Goal: Task Accomplishment & Management: Manage account settings

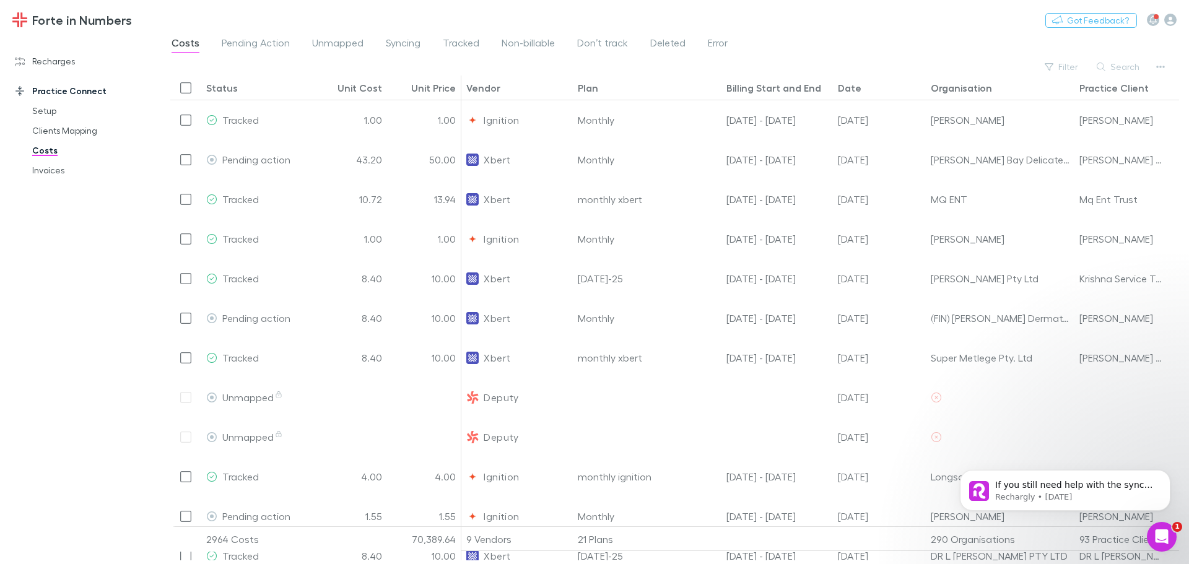
drag, startPoint x: 59, startPoint y: 63, endPoint x: 54, endPoint y: 78, distance: 15.5
click at [59, 63] on link "Recharges" at bounding box center [84, 61] width 165 height 20
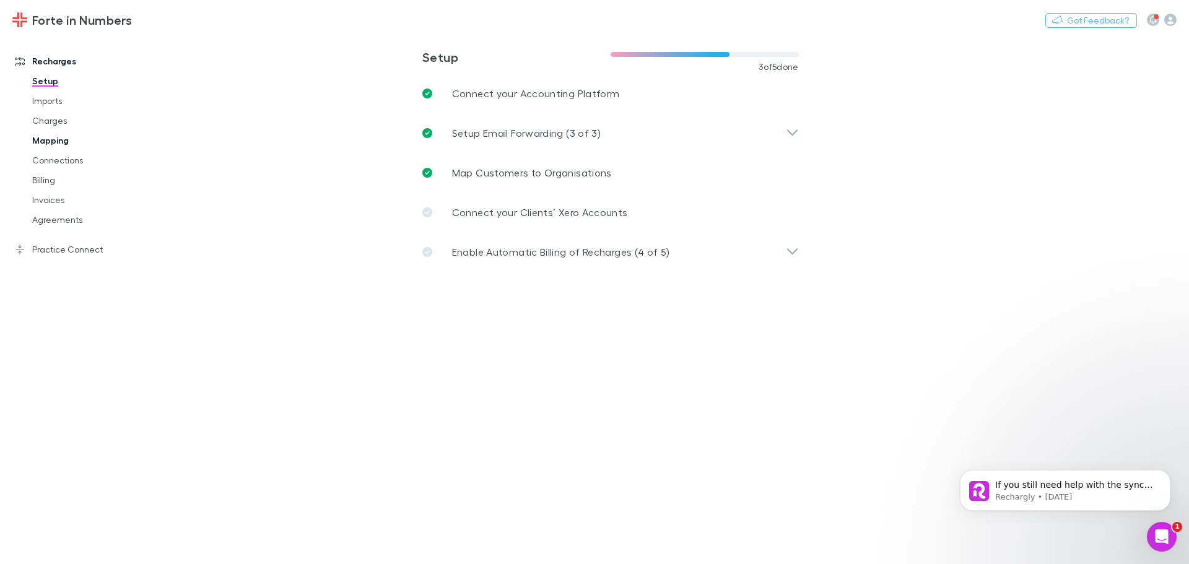
click at [47, 136] on link "Mapping" at bounding box center [93, 141] width 147 height 20
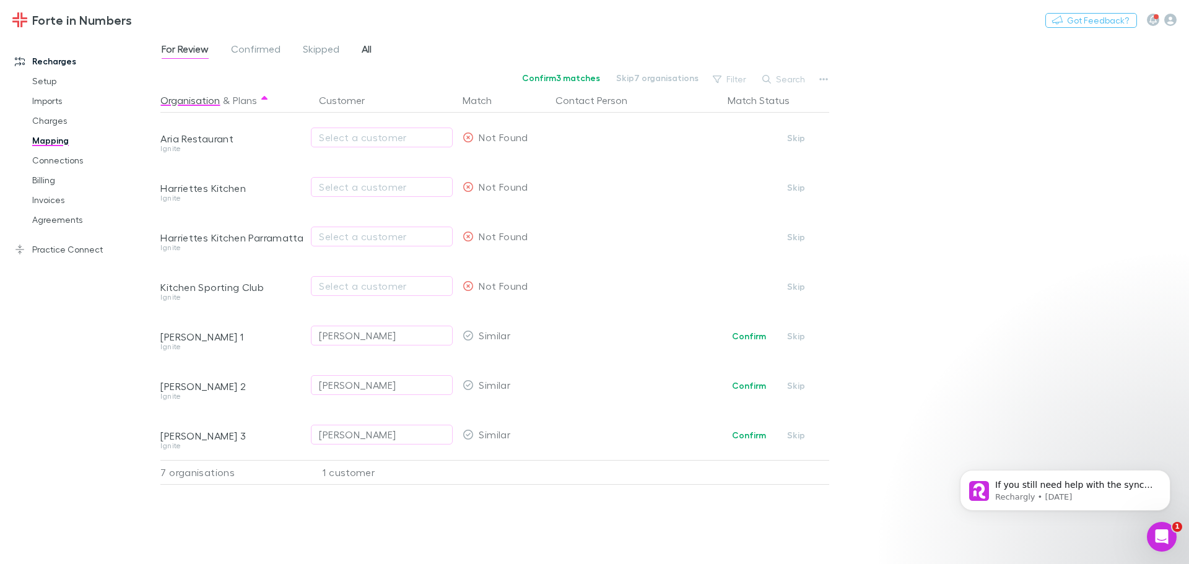
click at [363, 48] on span "All" at bounding box center [367, 51] width 10 height 16
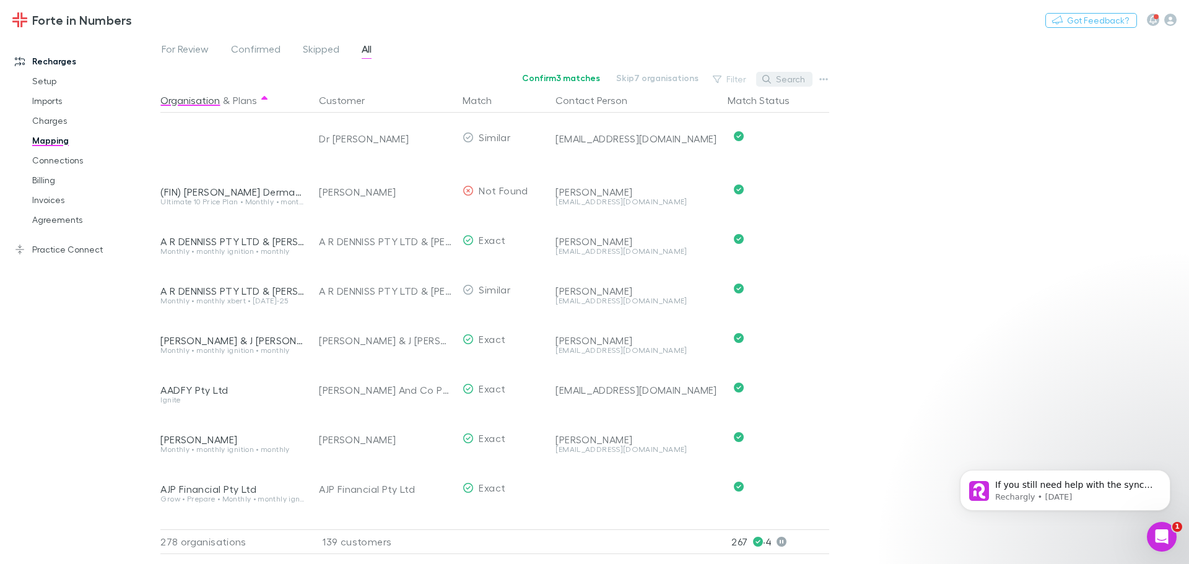
click at [791, 76] on button "Search" at bounding box center [784, 79] width 56 height 15
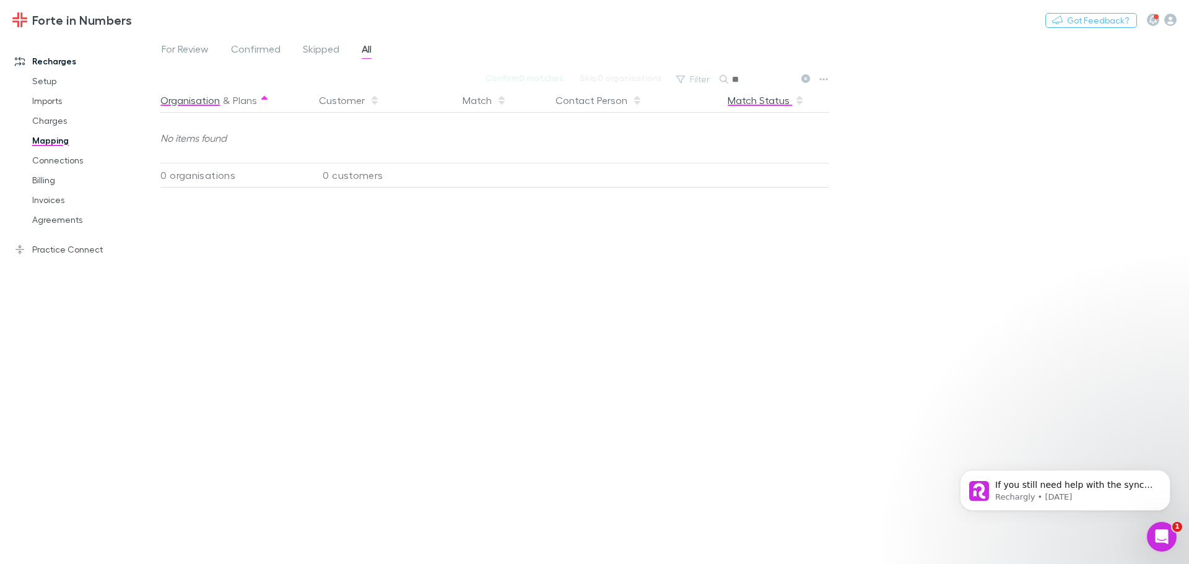
type input "*"
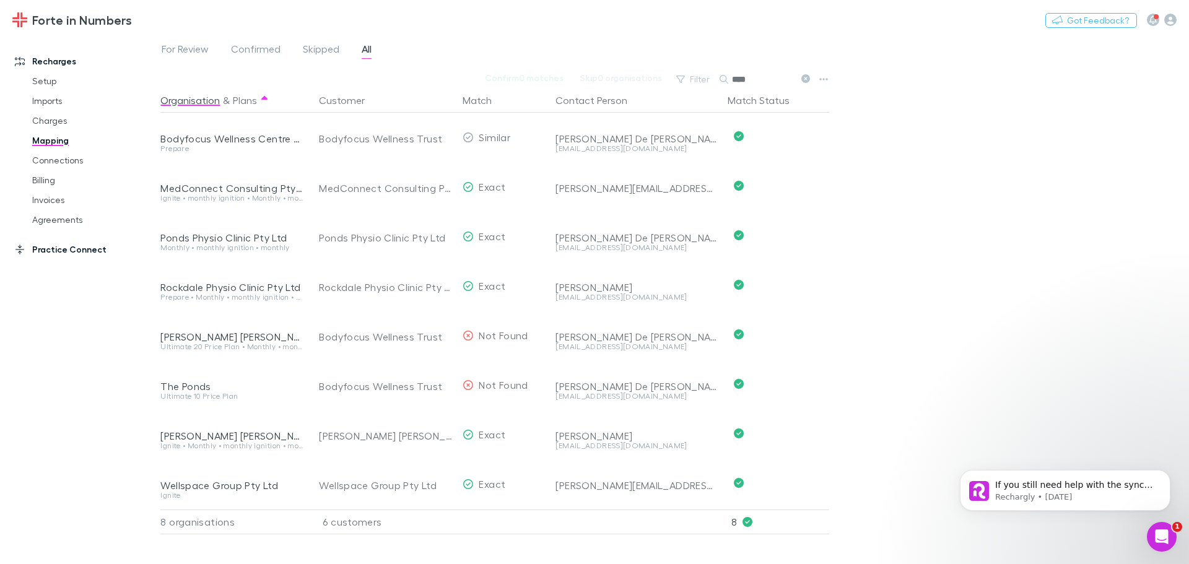
type input "****"
click at [47, 253] on link "Practice Connect" at bounding box center [84, 250] width 165 height 20
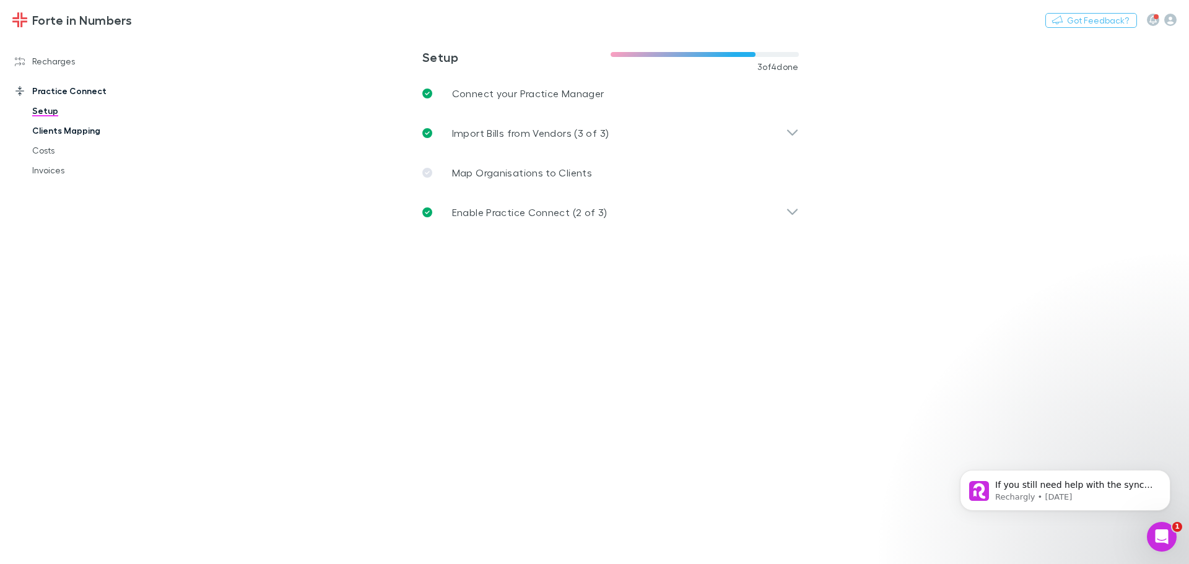
click at [56, 135] on link "Clients Mapping" at bounding box center [93, 131] width 147 height 20
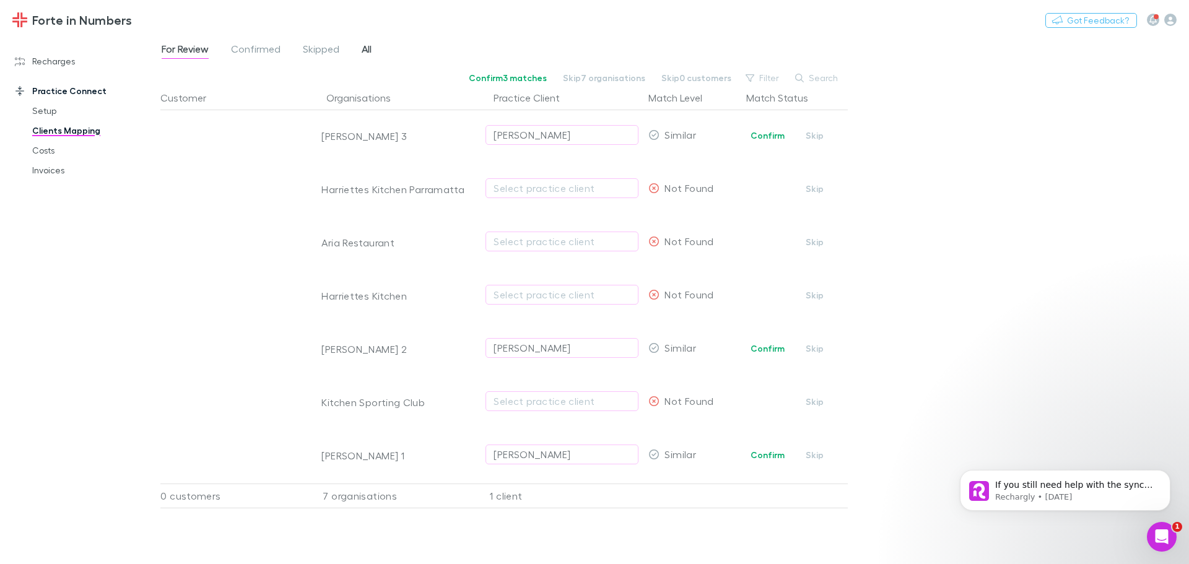
click at [365, 48] on span "All" at bounding box center [367, 51] width 10 height 16
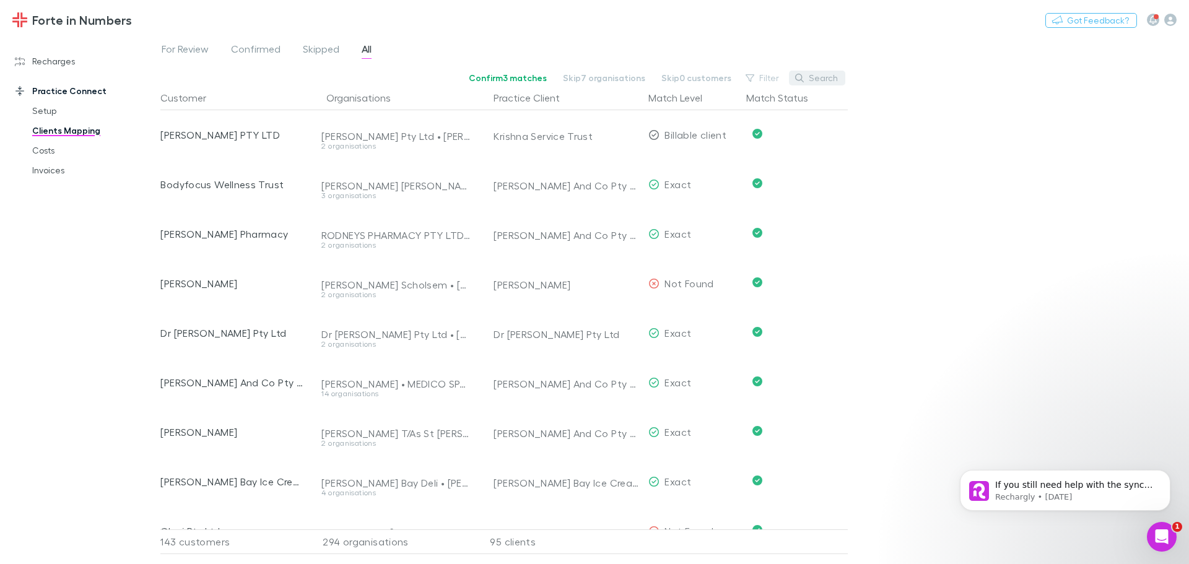
click at [828, 79] on button "Search" at bounding box center [817, 78] width 56 height 15
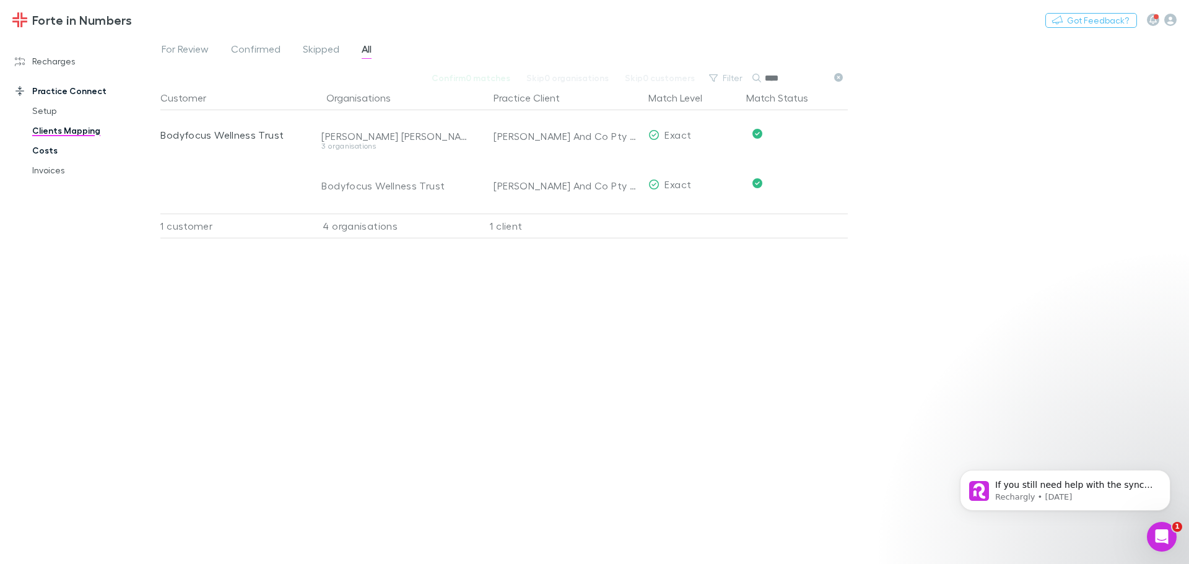
type input "****"
click at [52, 149] on link "Costs" at bounding box center [93, 151] width 147 height 20
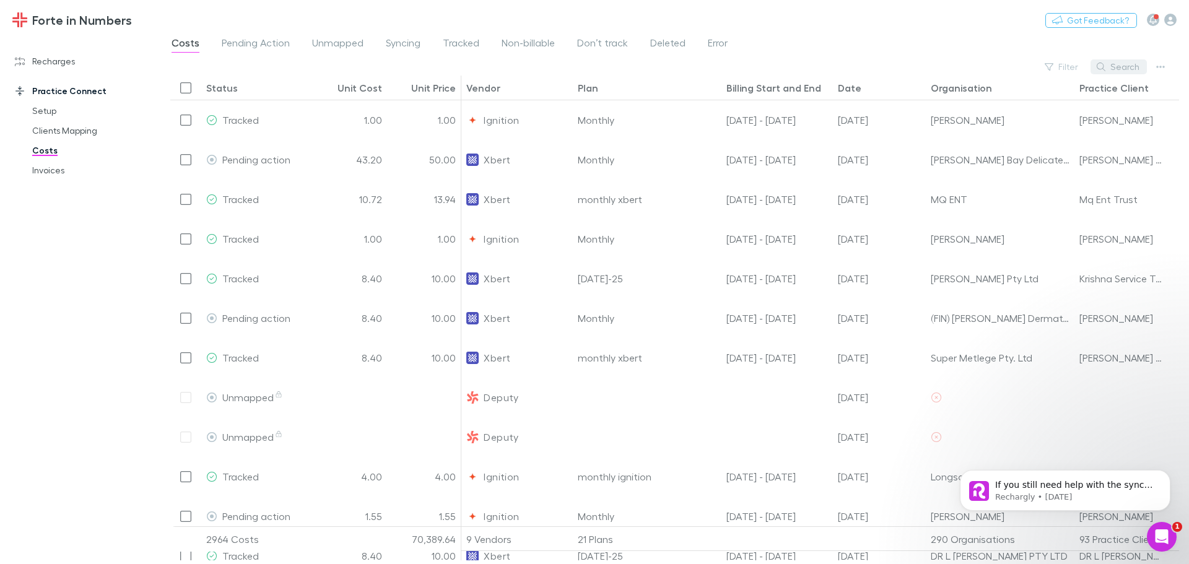
click at [1119, 69] on button "Search" at bounding box center [1118, 66] width 56 height 15
click at [1029, 73] on div "Filter Search" at bounding box center [674, 66] width 1009 height 17
click at [1062, 63] on button "Filter" at bounding box center [1061, 66] width 47 height 15
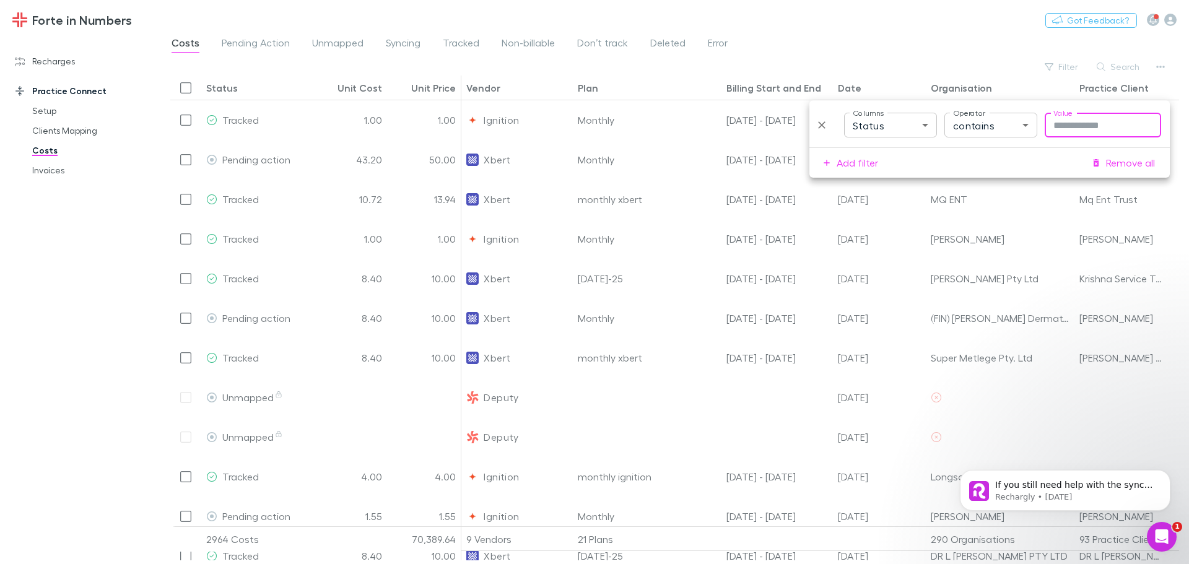
click at [930, 126] on body "Forte in Numbers Nothing Got Feedback? Recharges Setup Imports Charges Mapping …" at bounding box center [594, 282] width 1189 height 564
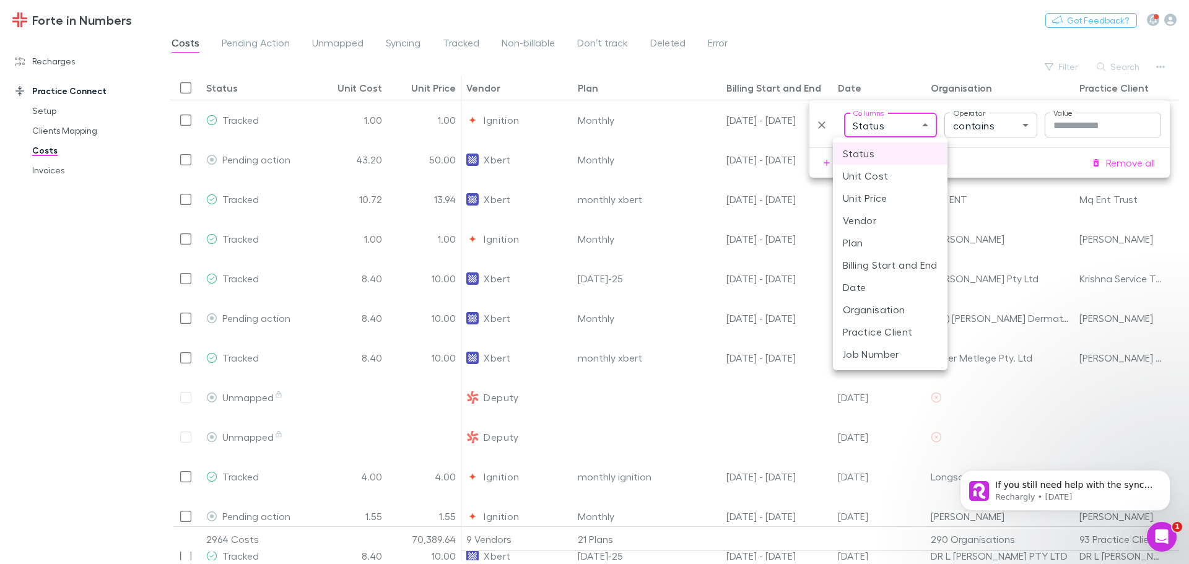
click at [851, 330] on li "Practice Client" at bounding box center [890, 332] width 115 height 22
type input "**********"
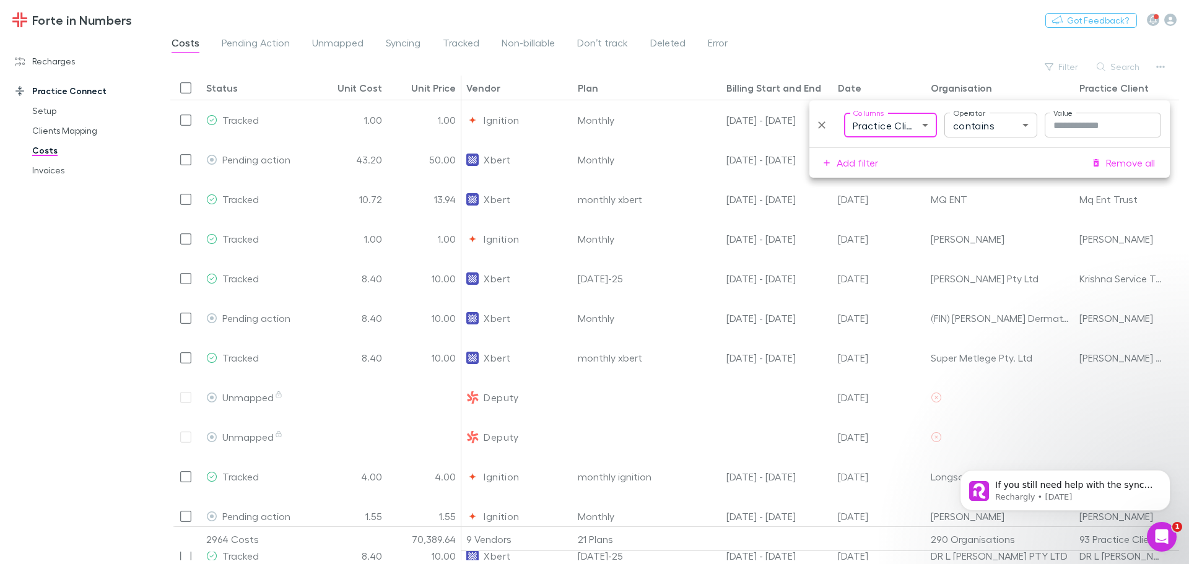
click at [1095, 132] on input "Value" at bounding box center [1102, 125] width 116 height 25
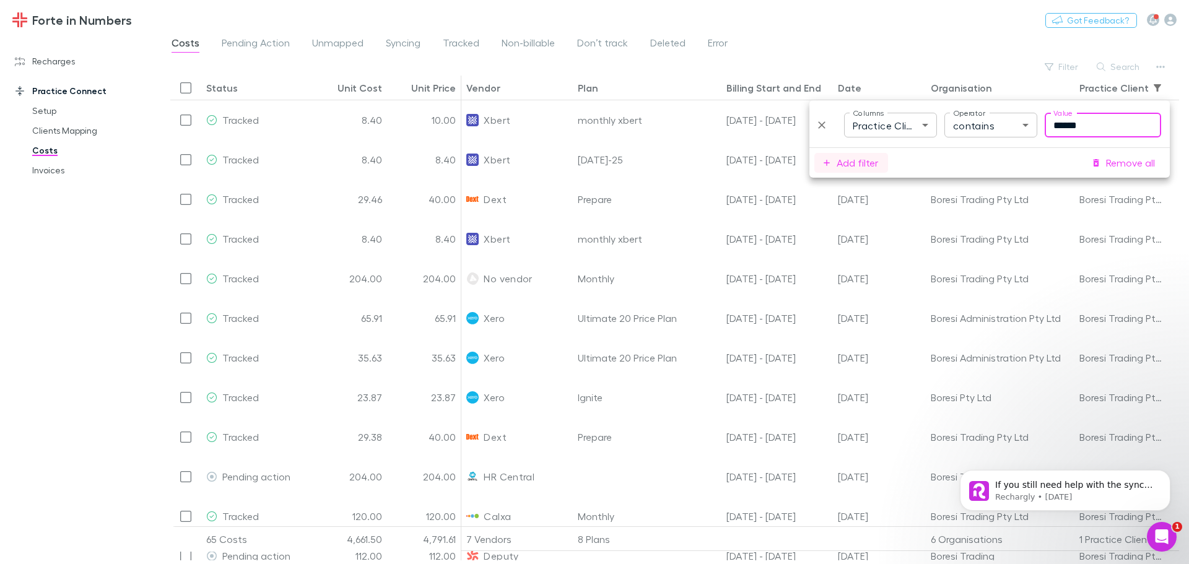
type input "******"
click at [859, 169] on button "Add filter" at bounding box center [851, 163] width 74 height 20
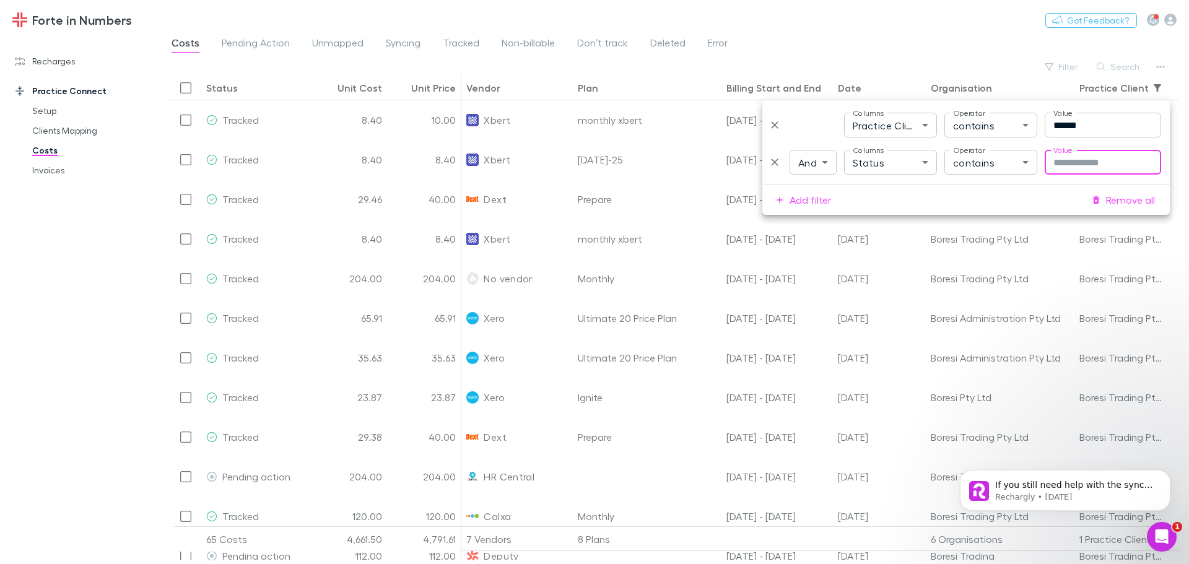
click at [893, 168] on body "Forte in Numbers Nothing Got Feedback? Recharges Setup Imports Charges Mapping …" at bounding box center [594, 282] width 1189 height 564
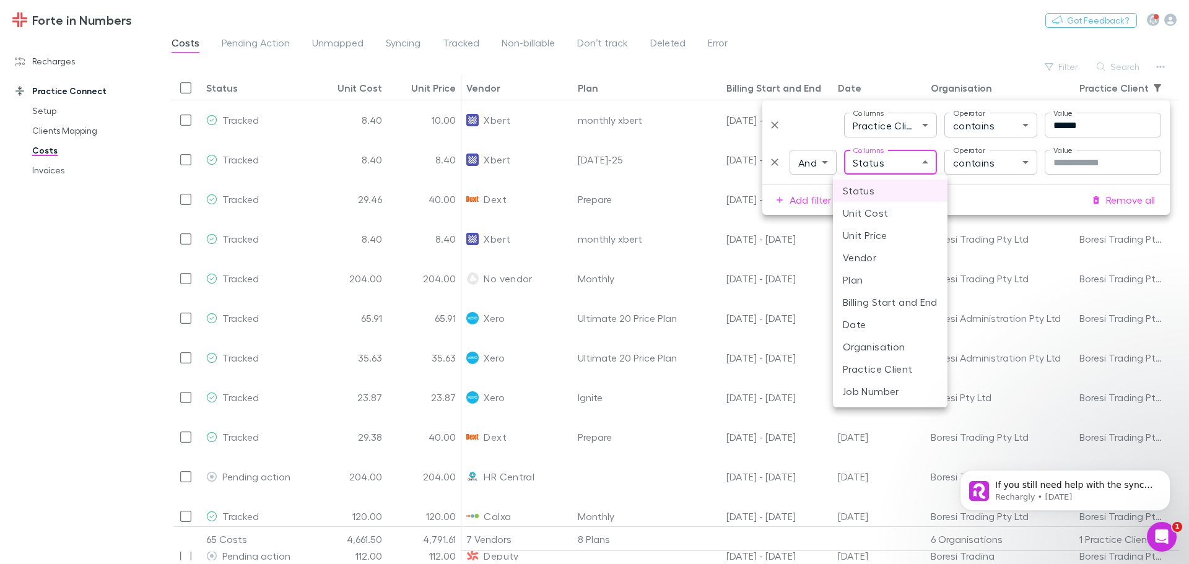
click at [870, 327] on li "Date" at bounding box center [890, 324] width 115 height 22
type input "*******"
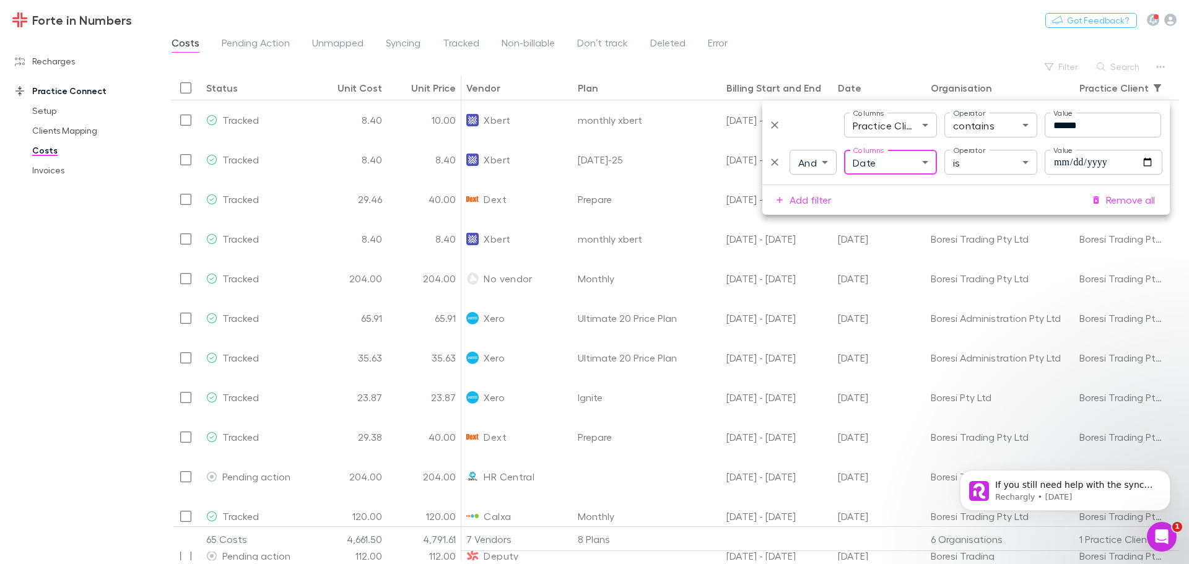
click at [1006, 171] on body "Forte in Numbers Nothing Got Feedback? Recharges Setup Imports Charges Mapping …" at bounding box center [594, 282] width 1189 height 564
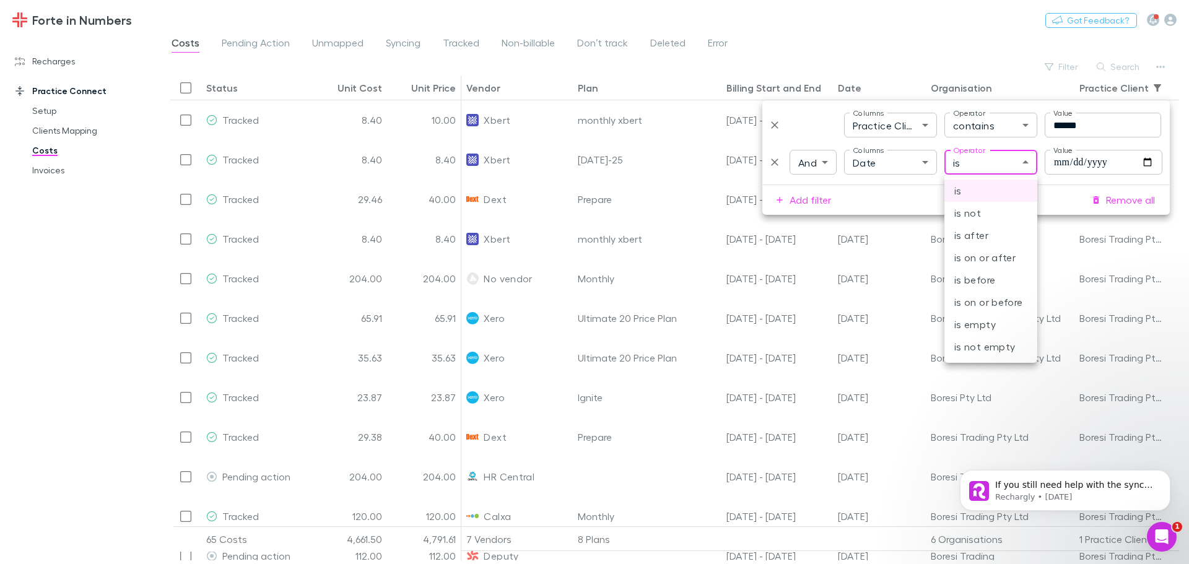
click at [987, 253] on li "is on or after" at bounding box center [990, 257] width 93 height 22
type input "*********"
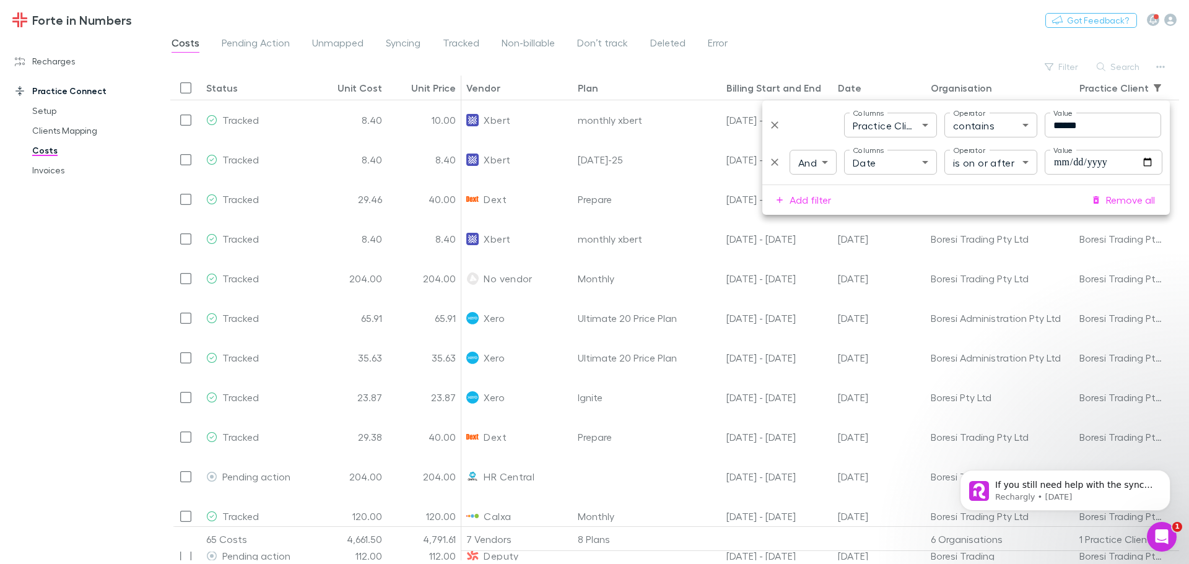
click at [1082, 176] on div "**********" at bounding box center [965, 142] width 407 height 84
click at [1085, 163] on input "Value" at bounding box center [1103, 162] width 118 height 25
click at [1048, 165] on input "Value" at bounding box center [1103, 162] width 118 height 25
click at [1049, 165] on input "Value" at bounding box center [1103, 162] width 118 height 25
click at [1054, 164] on input "Value" at bounding box center [1103, 162] width 118 height 25
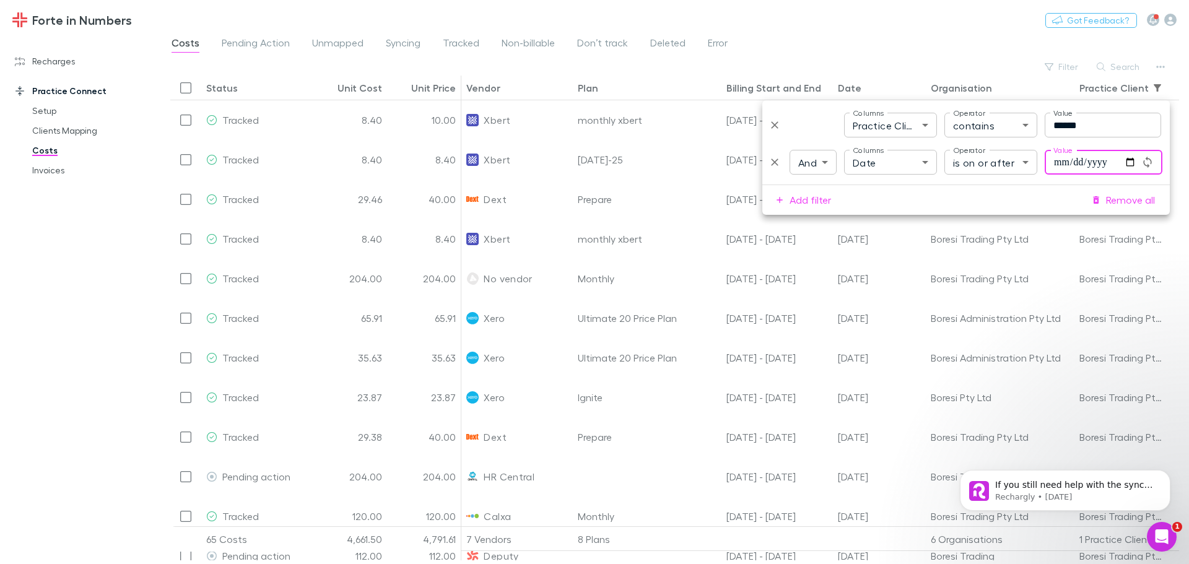
type input "**********"
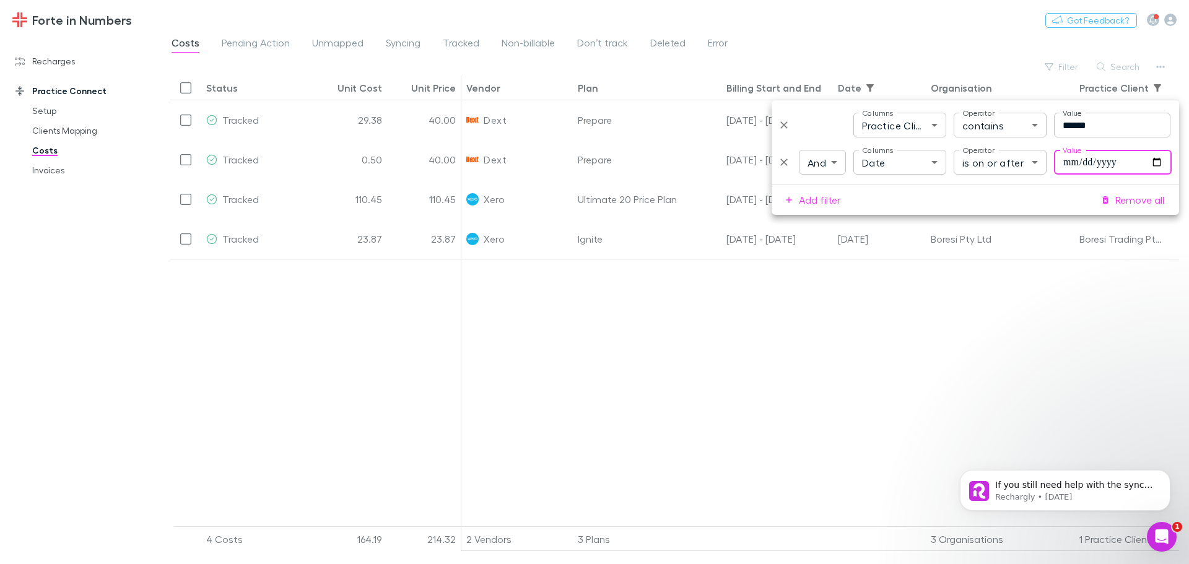
click at [631, 336] on div at bounding box center [879, 397] width 836 height 277
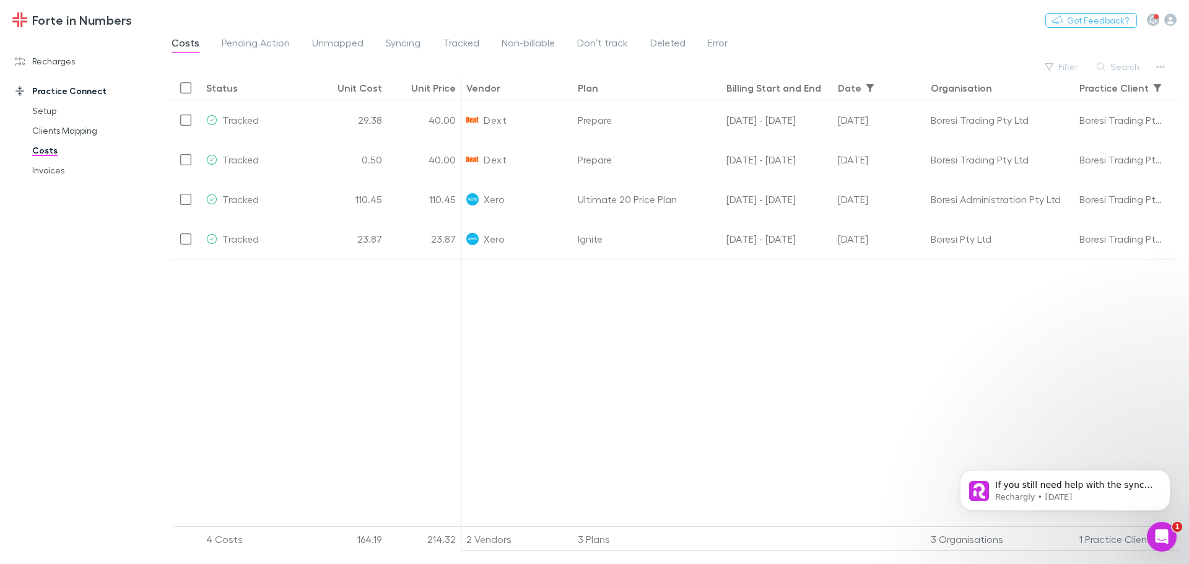
drag, startPoint x: 42, startPoint y: 57, endPoint x: 70, endPoint y: 49, distance: 29.0
click at [42, 57] on link "Recharges" at bounding box center [84, 61] width 165 height 20
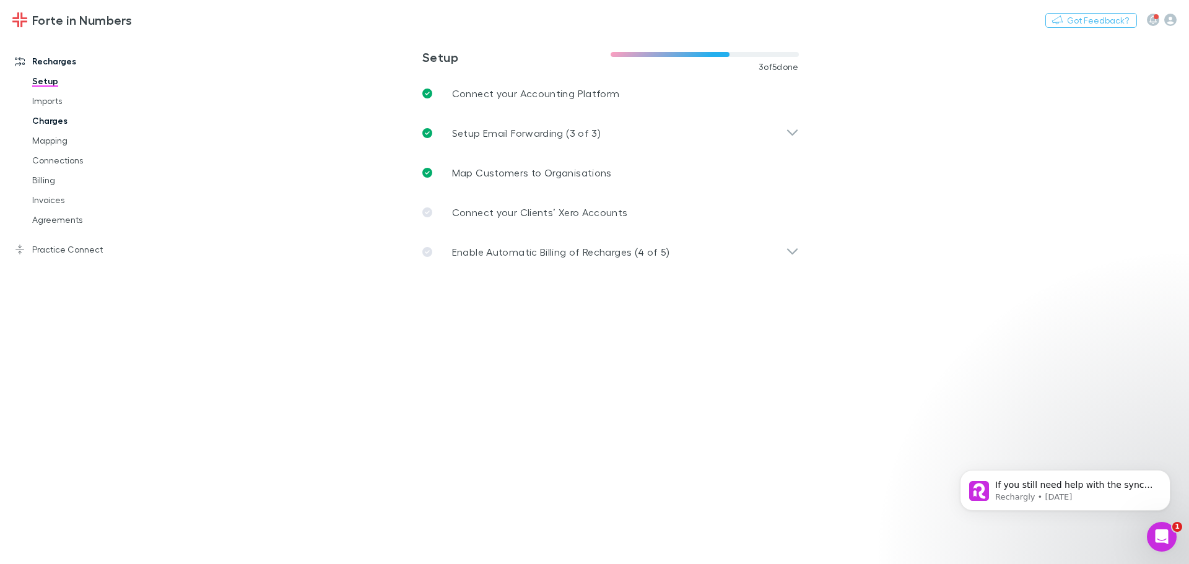
click at [60, 116] on link "Charges" at bounding box center [93, 121] width 147 height 20
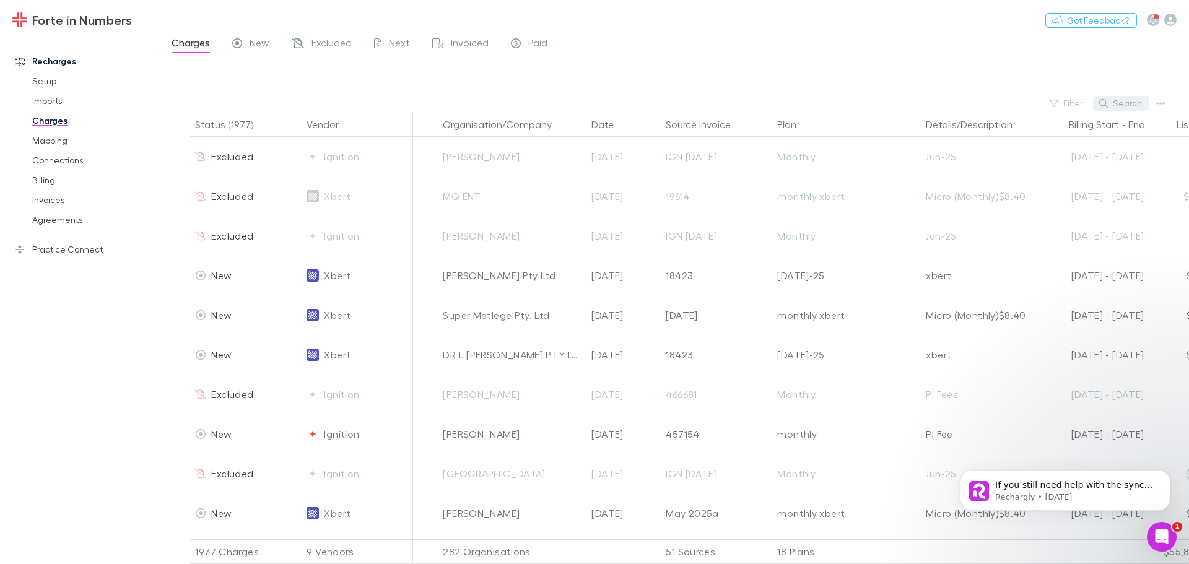
click at [1129, 98] on button "Search" at bounding box center [1121, 103] width 56 height 15
click at [1089, 102] on input "text" at bounding box center [1100, 103] width 62 height 17
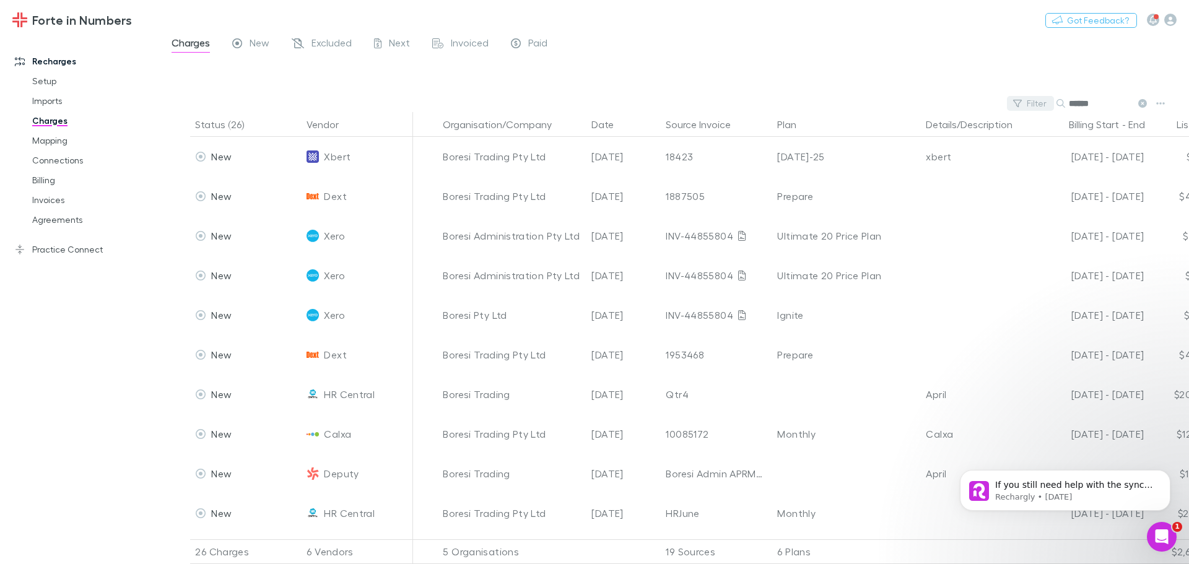
type input "******"
click at [1039, 96] on button "Filter" at bounding box center [1030, 103] width 47 height 15
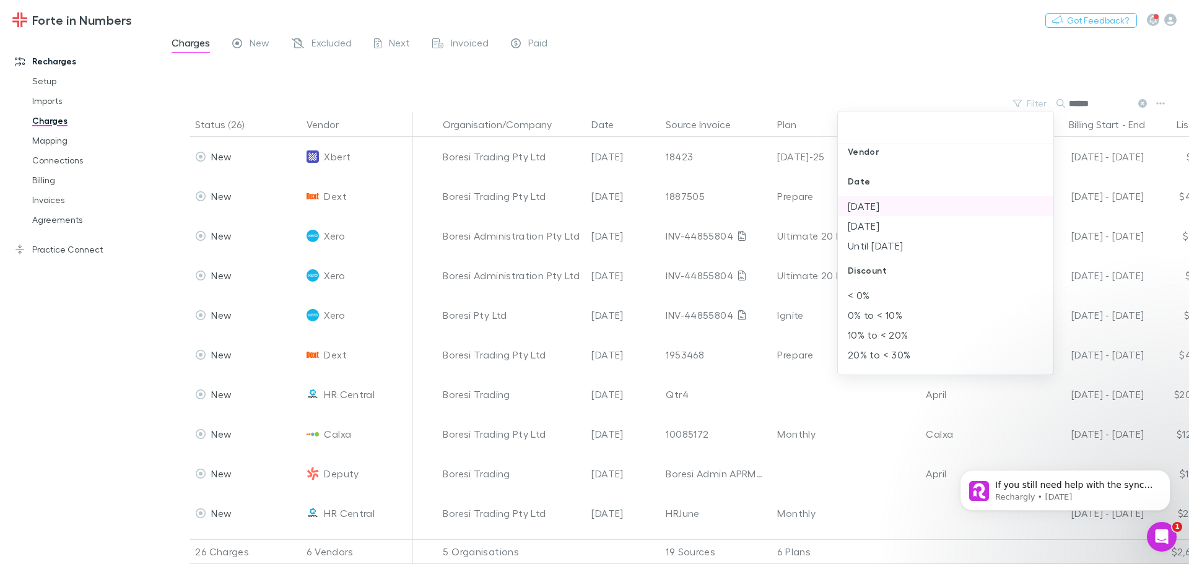
click at [888, 210] on li "[DATE]" at bounding box center [945, 206] width 215 height 20
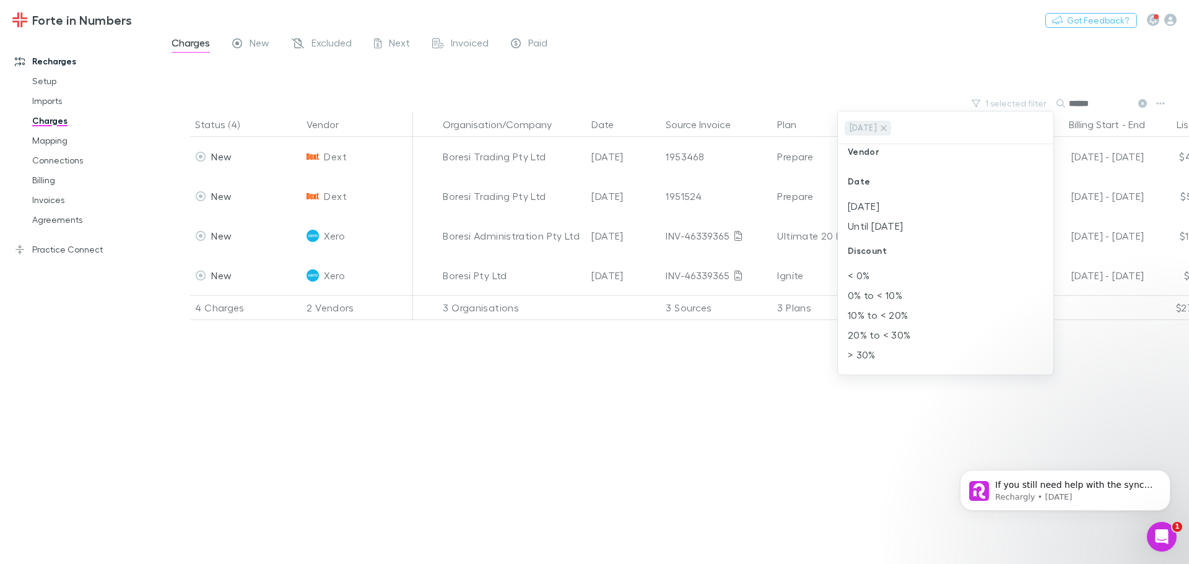
scroll to position [0, 0]
click at [797, 45] on div at bounding box center [594, 282] width 1189 height 564
click at [50, 100] on link "Imports" at bounding box center [93, 101] width 147 height 20
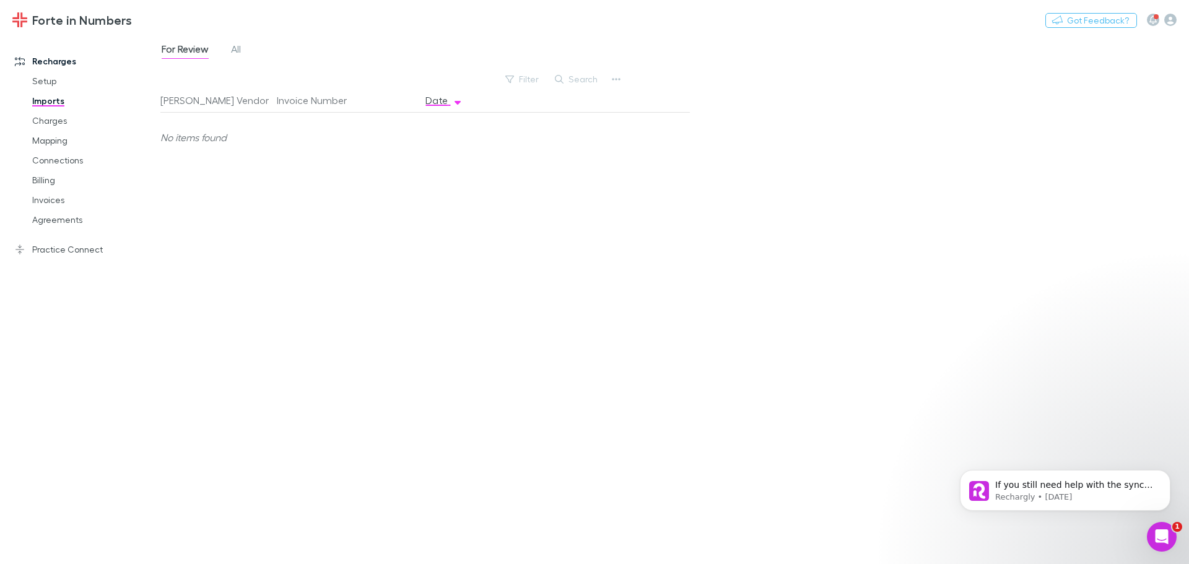
click at [248, 56] on div "For Review All" at bounding box center [206, 51] width 92 height 20
click at [240, 50] on span "All" at bounding box center [236, 51] width 10 height 16
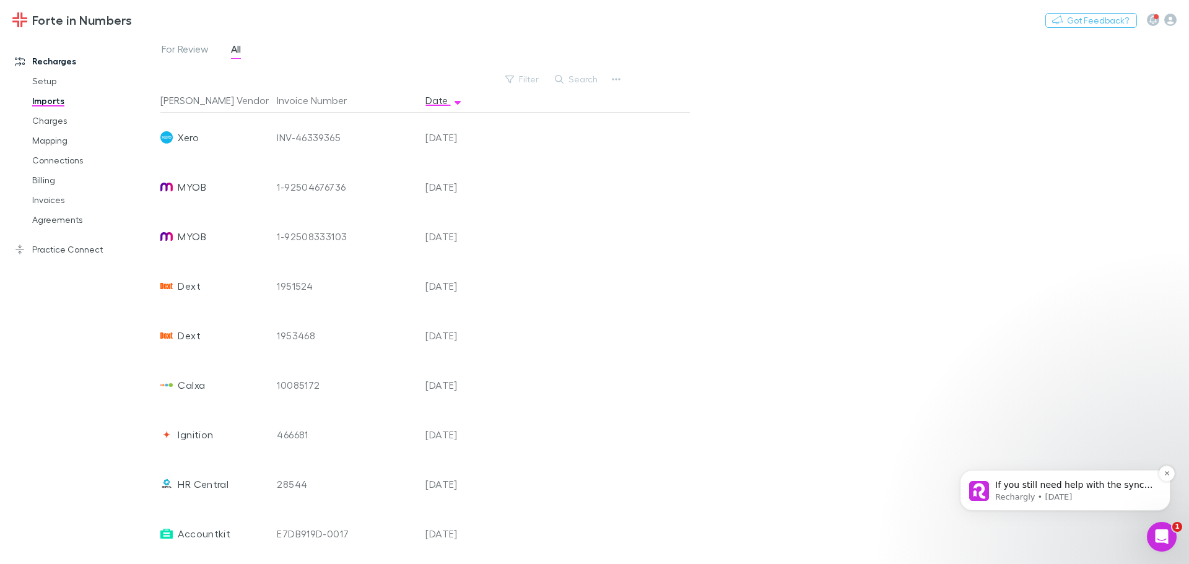
click at [1095, 488] on p "If you still need help with the sync error, I apologize for the inconvenience a…" at bounding box center [1075, 485] width 160 height 12
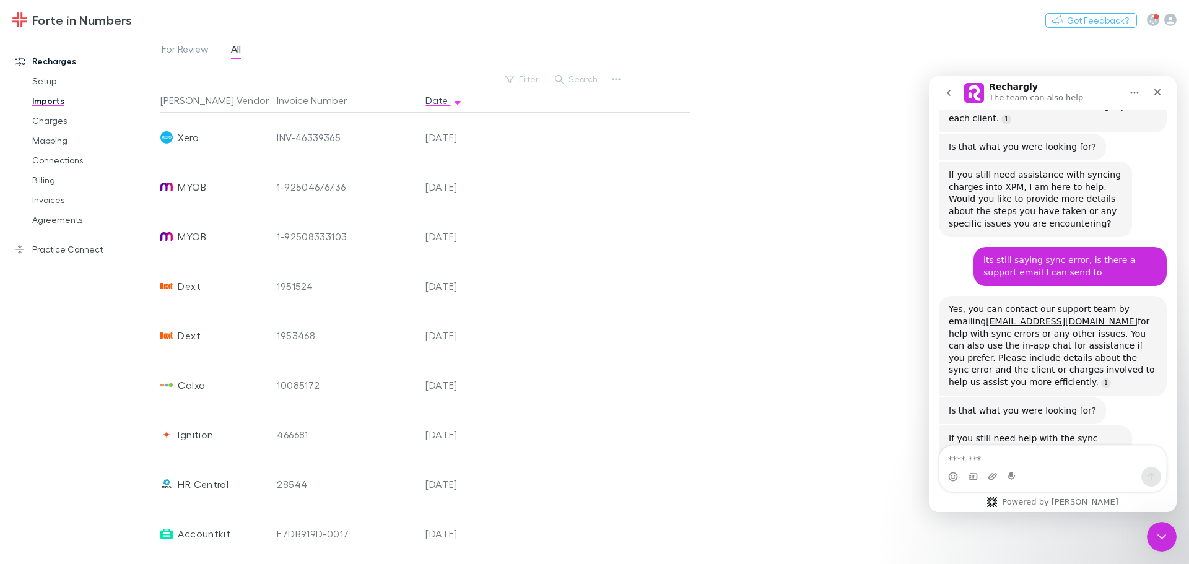
scroll to position [898, 0]
click at [1128, 93] on button "Home" at bounding box center [1134, 93] width 24 height 24
click at [1158, 93] on icon "Close" at bounding box center [1157, 92] width 7 height 7
